Goal: Transaction & Acquisition: Obtain resource

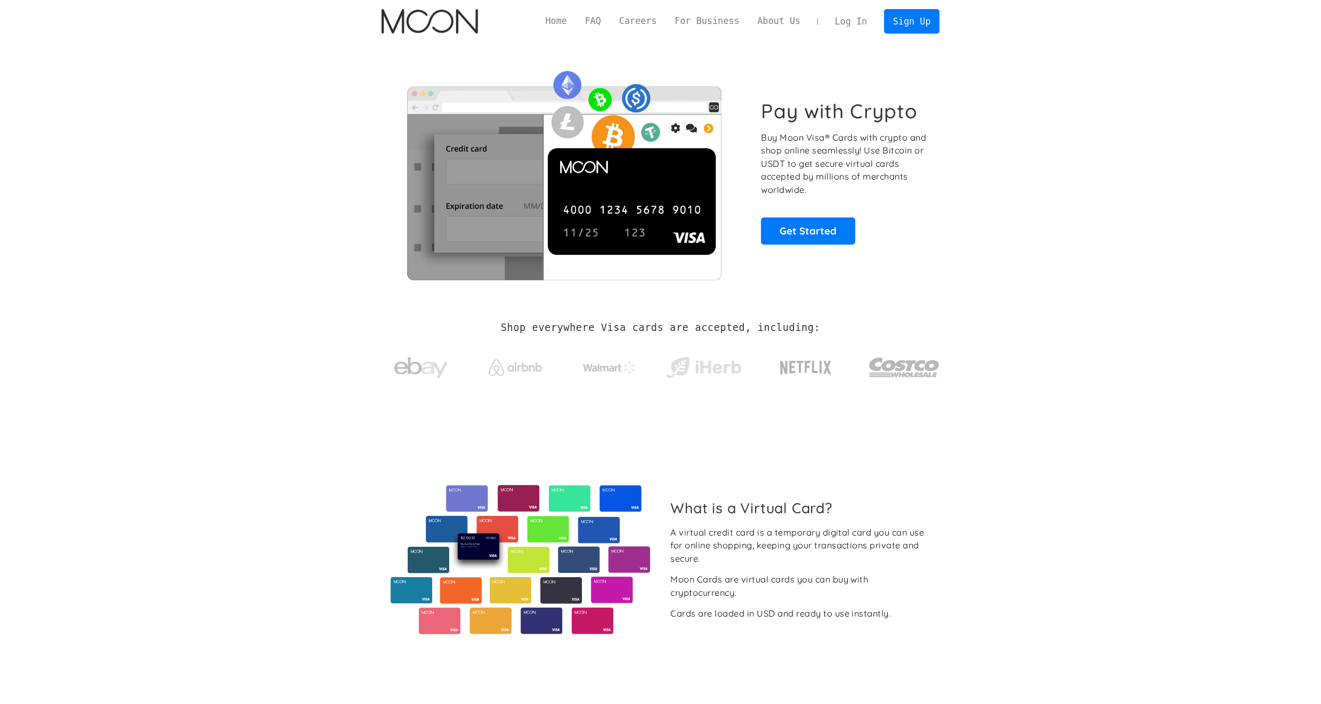
click at [847, 24] on link "Log In" at bounding box center [851, 21] width 50 height 23
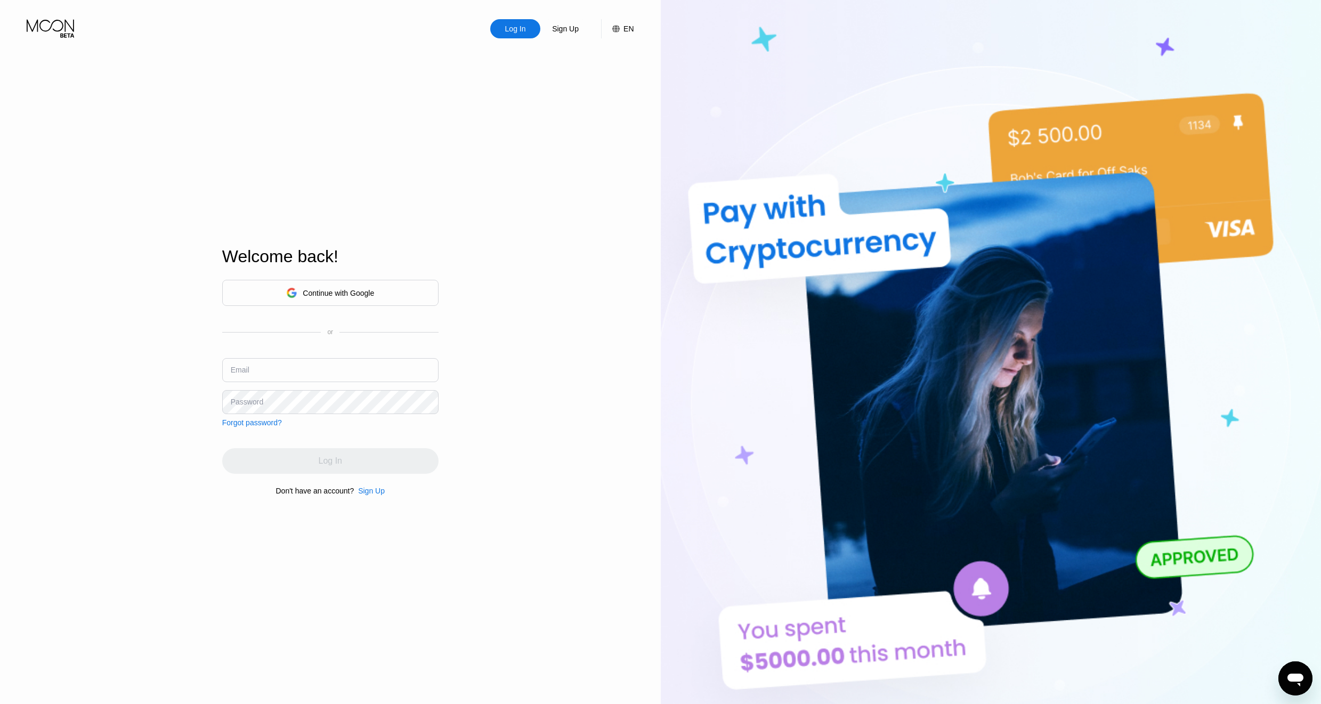
type input "[EMAIL_ADDRESS][DOMAIN_NAME]"
click at [349, 373] on input "[EMAIL_ADDRESS][DOMAIN_NAME]" at bounding box center [330, 370] width 216 height 24
click at [342, 464] on div "Log In" at bounding box center [330, 461] width 216 height 26
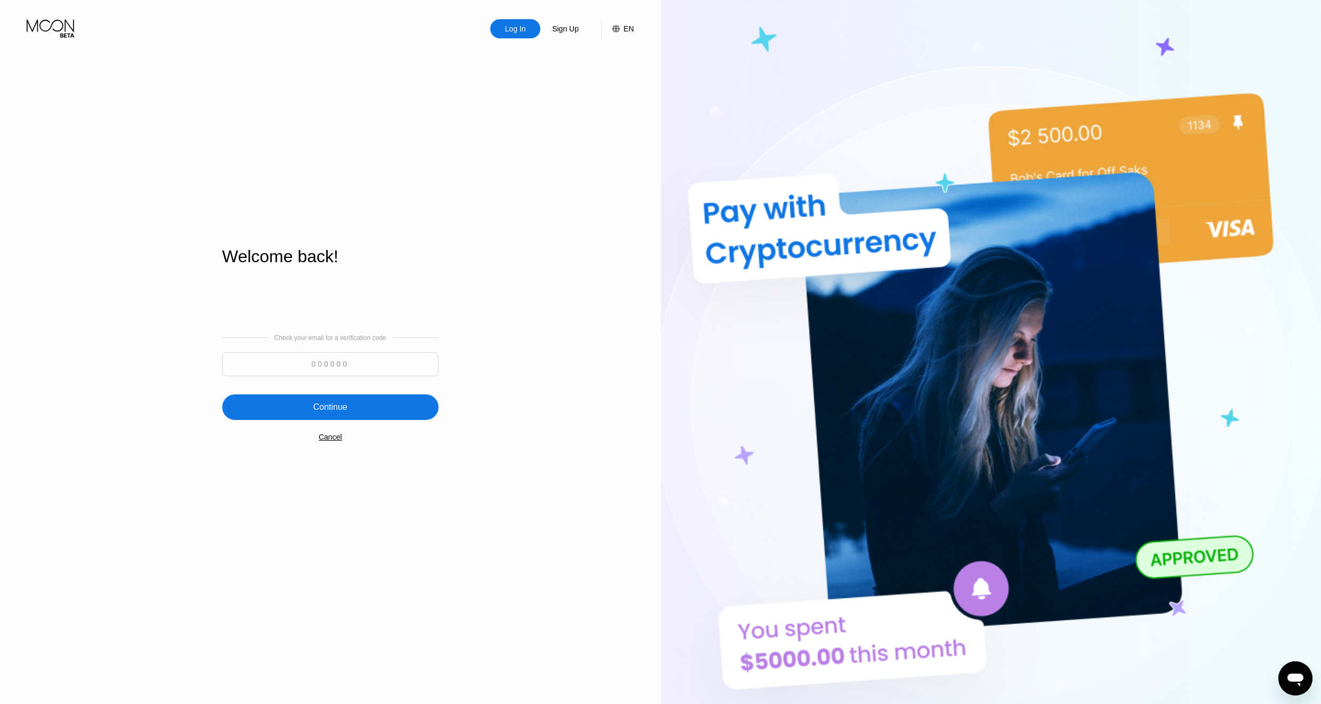
click at [346, 372] on input at bounding box center [330, 364] width 216 height 24
paste input "989209"
type input "989209"
click at [351, 408] on div "Continue" at bounding box center [330, 407] width 216 height 26
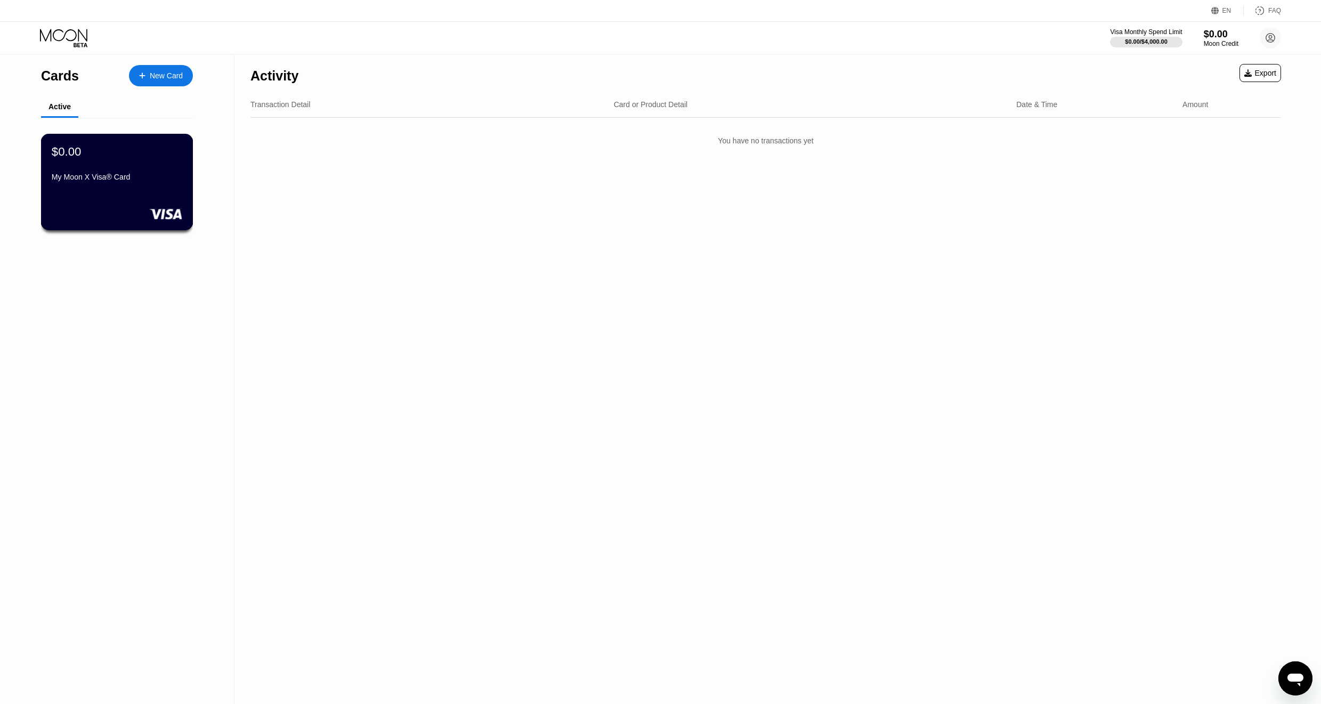
click at [96, 167] on div "$0.00 My Moon X Visa® Card" at bounding box center [117, 164] width 131 height 41
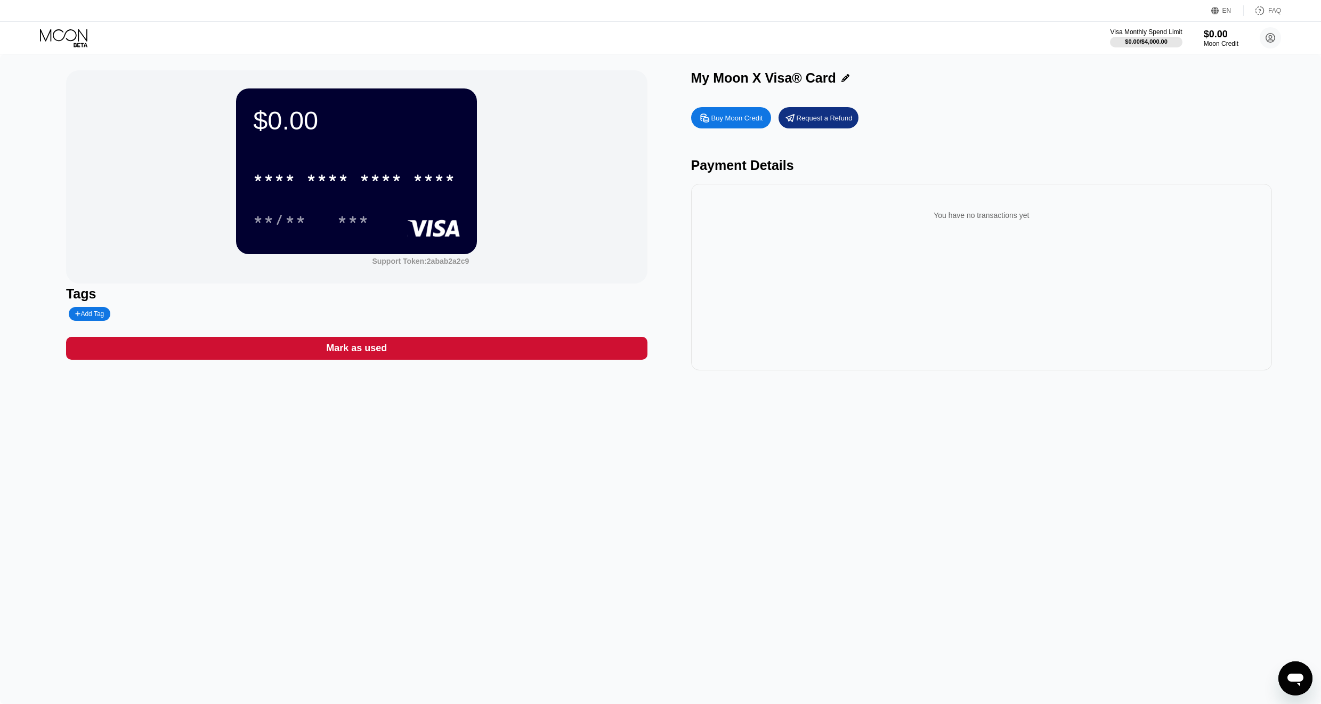
click at [733, 122] on div "Buy Moon Credit" at bounding box center [731, 117] width 80 height 21
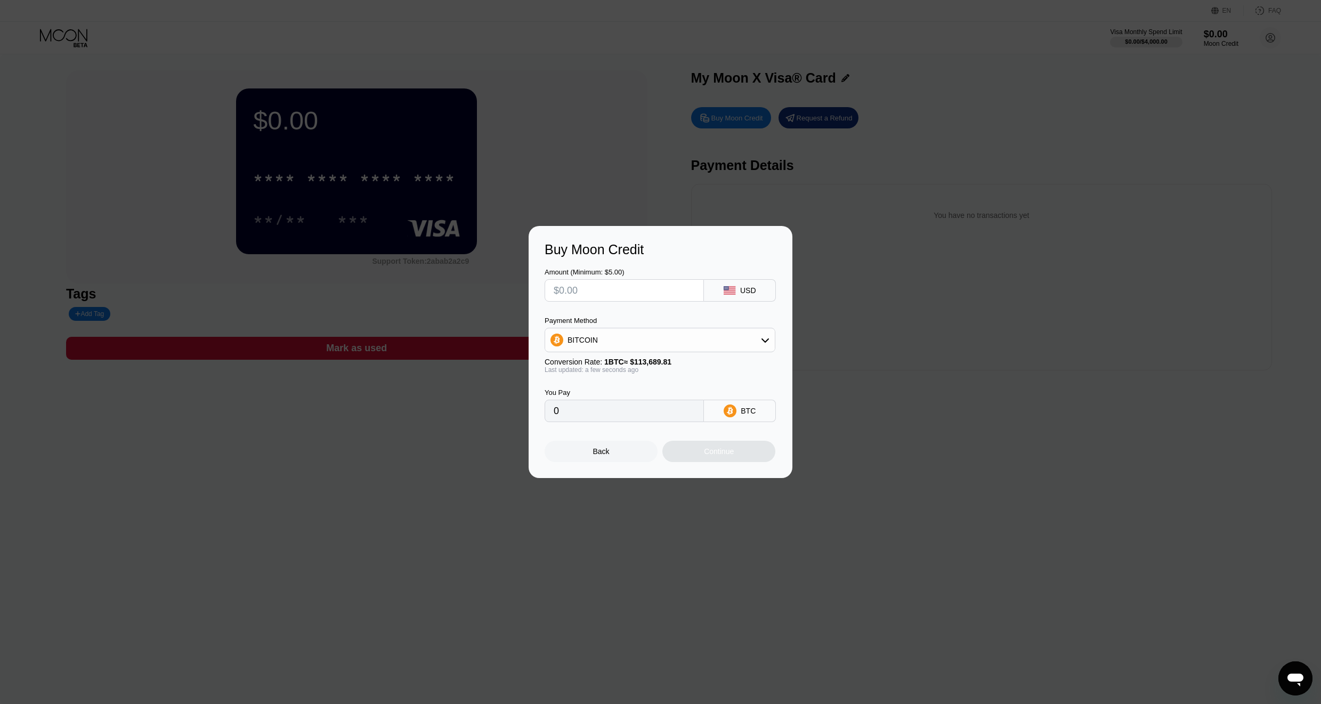
click at [650, 287] on input "text" at bounding box center [624, 290] width 141 height 21
type input "$3"
type input "0.00002639"
type input "$30"
type input "0.00026388"
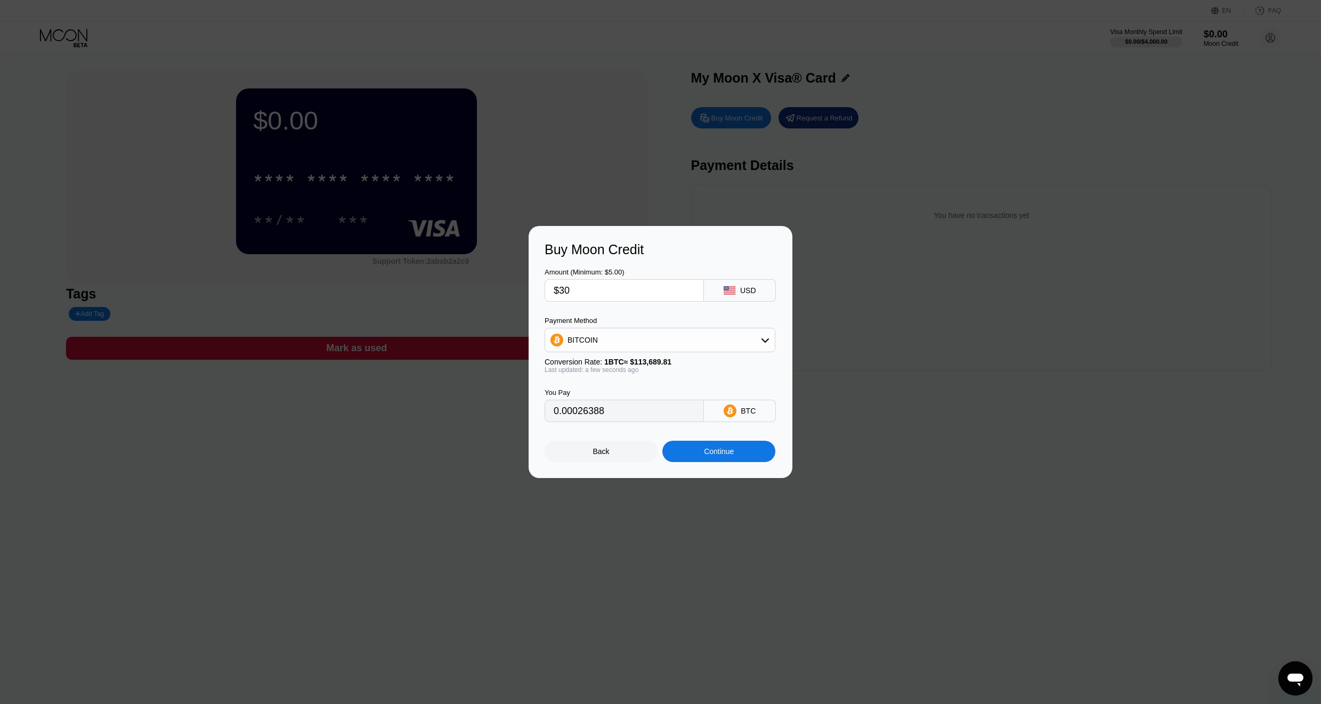
type input "$30"
click at [738, 453] on div "Continue" at bounding box center [718, 451] width 113 height 21
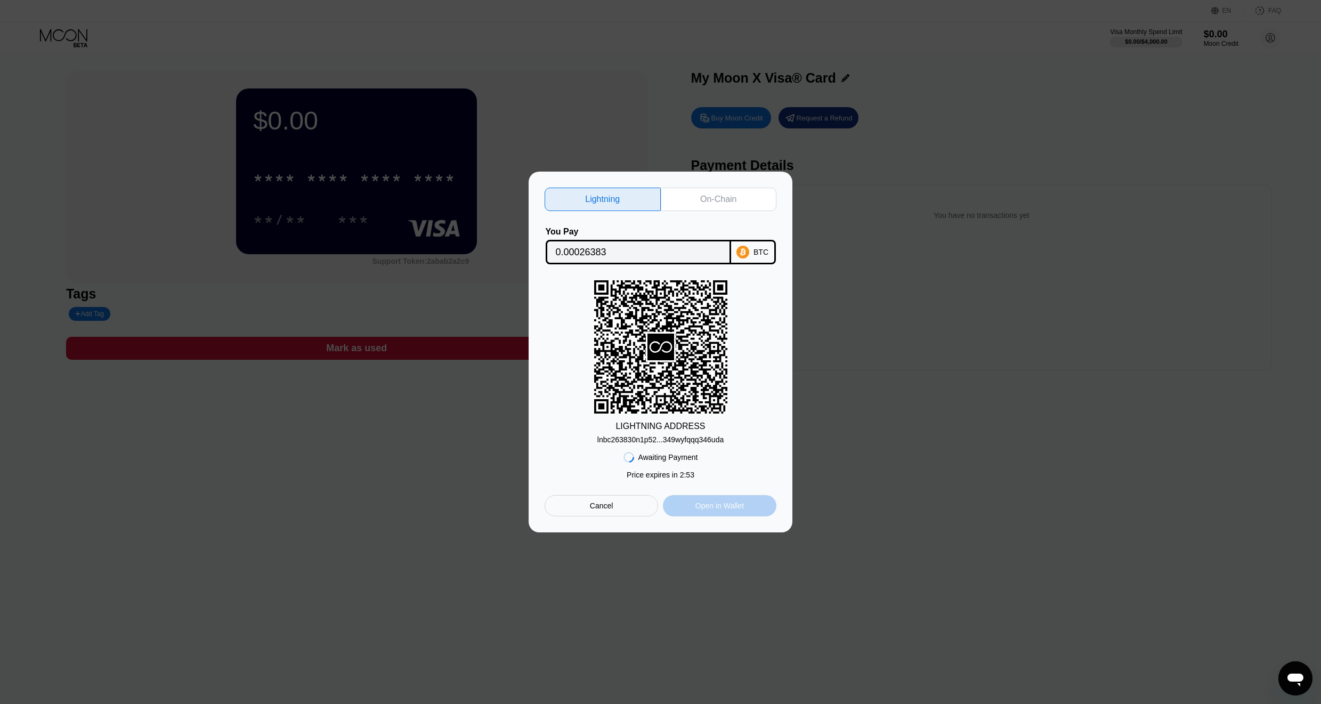
click at [726, 507] on div "Open in Wallet" at bounding box center [719, 506] width 48 height 10
click at [709, 201] on div "On-Chain" at bounding box center [718, 199] width 36 height 11
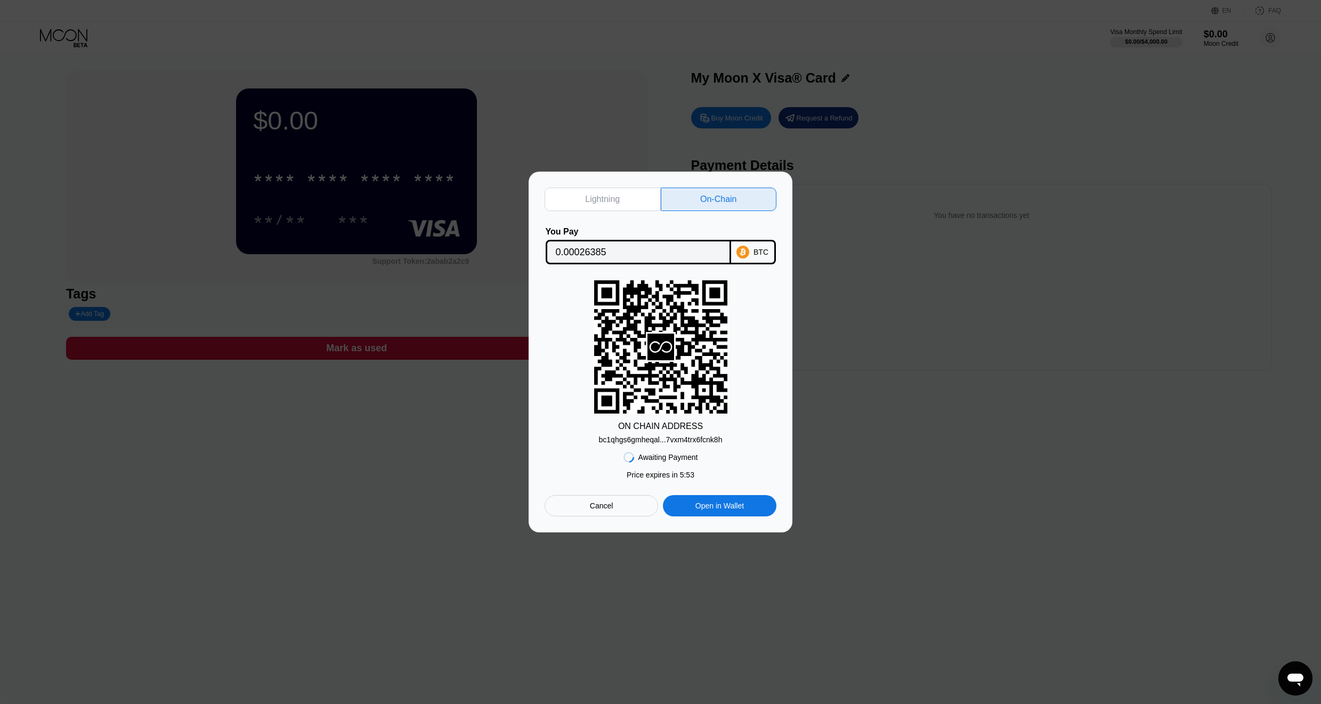
click at [669, 439] on div "bc1qhgs6gmheqal...7vxm4trx6fcnk8h" at bounding box center [661, 439] width 124 height 9
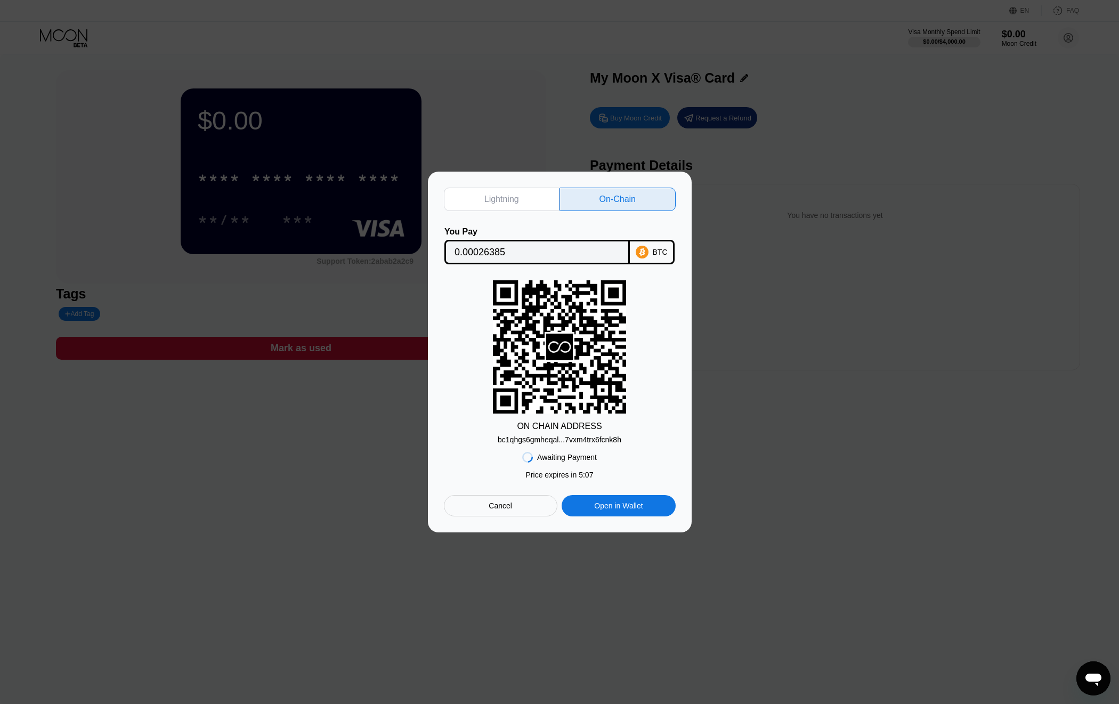
click at [646, 256] on icon at bounding box center [642, 252] width 13 height 13
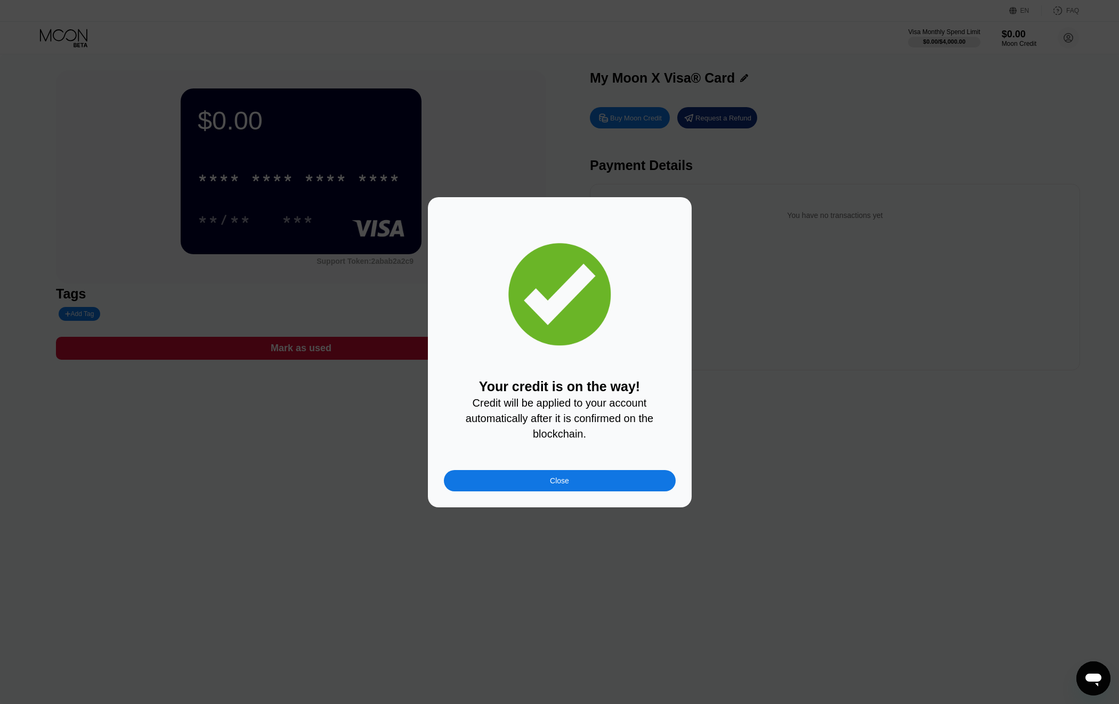
click at [557, 477] on div "Close" at bounding box center [559, 480] width 19 height 9
